Goal: Book appointment/travel/reservation

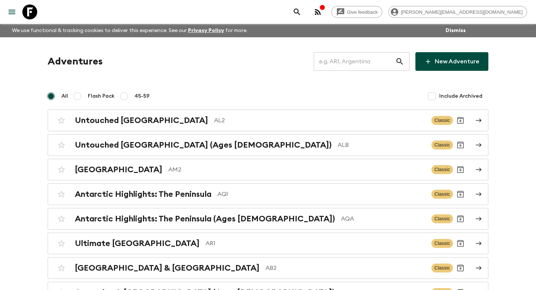
click at [335, 56] on input "text" at bounding box center [355, 61] width 82 height 21
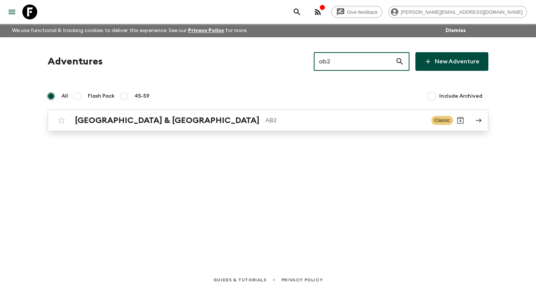
type input "ab2"
click at [266, 123] on p "AB2" at bounding box center [346, 120] width 160 height 9
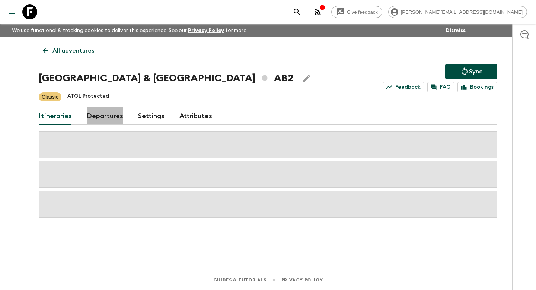
click at [107, 118] on link "Departures" at bounding box center [105, 116] width 37 height 18
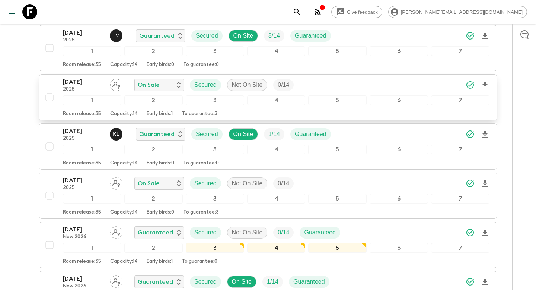
scroll to position [311, 0]
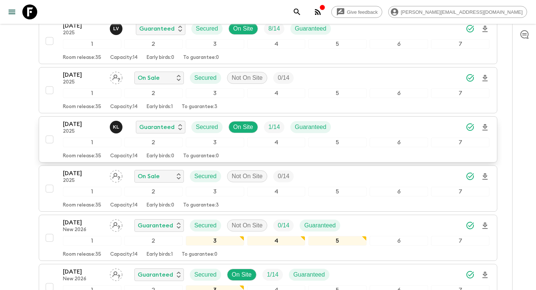
click at [54, 127] on div "[DATE] 2025 K L Guaranteed Secured On Site 1 / 14 Guaranteed 1 2 3 4 5 6 7 Room…" at bounding box center [266, 139] width 448 height 39
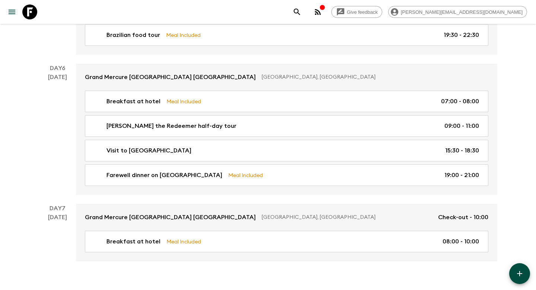
scroll to position [1046, 0]
